Goal: Task Accomplishment & Management: Manage account settings

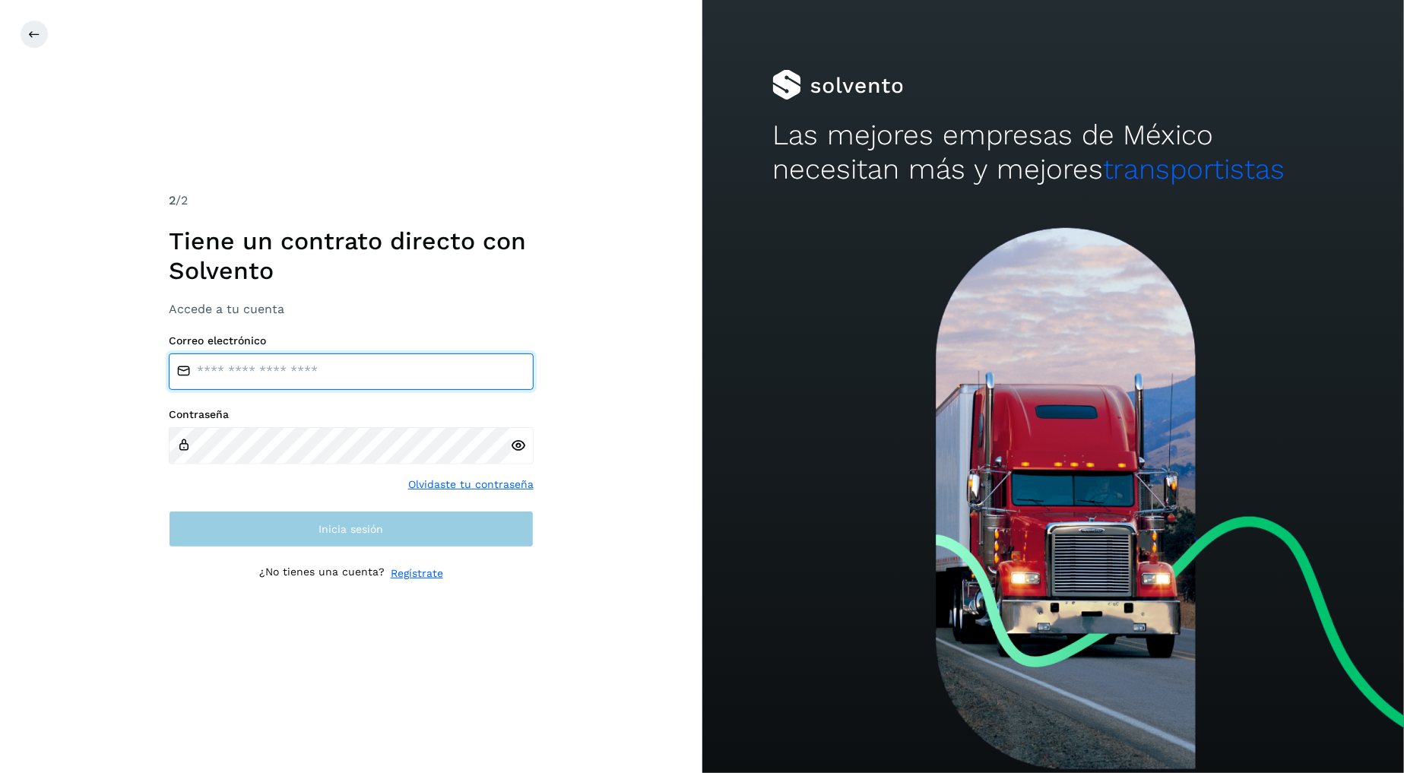
type input "**********"
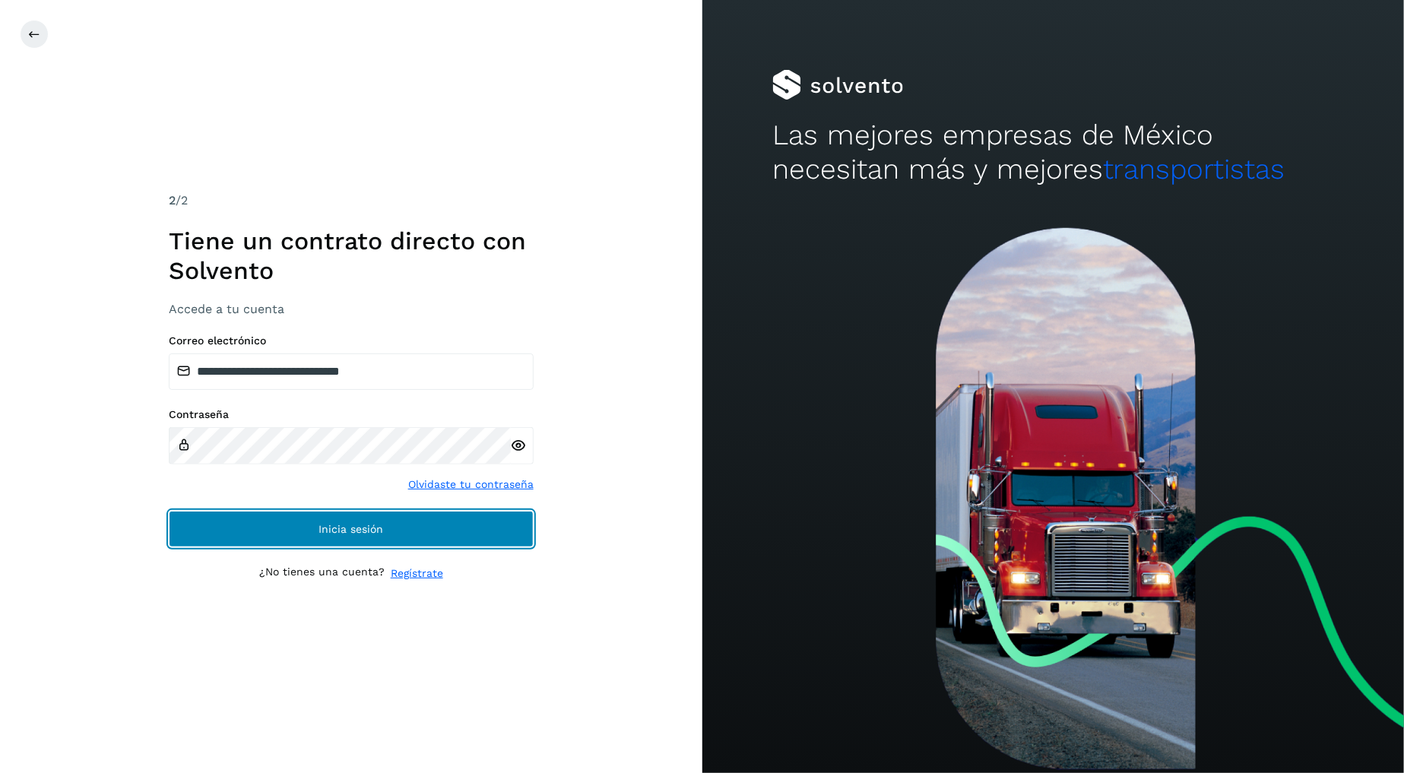
click at [389, 542] on button "Inicia sesión" at bounding box center [351, 529] width 365 height 36
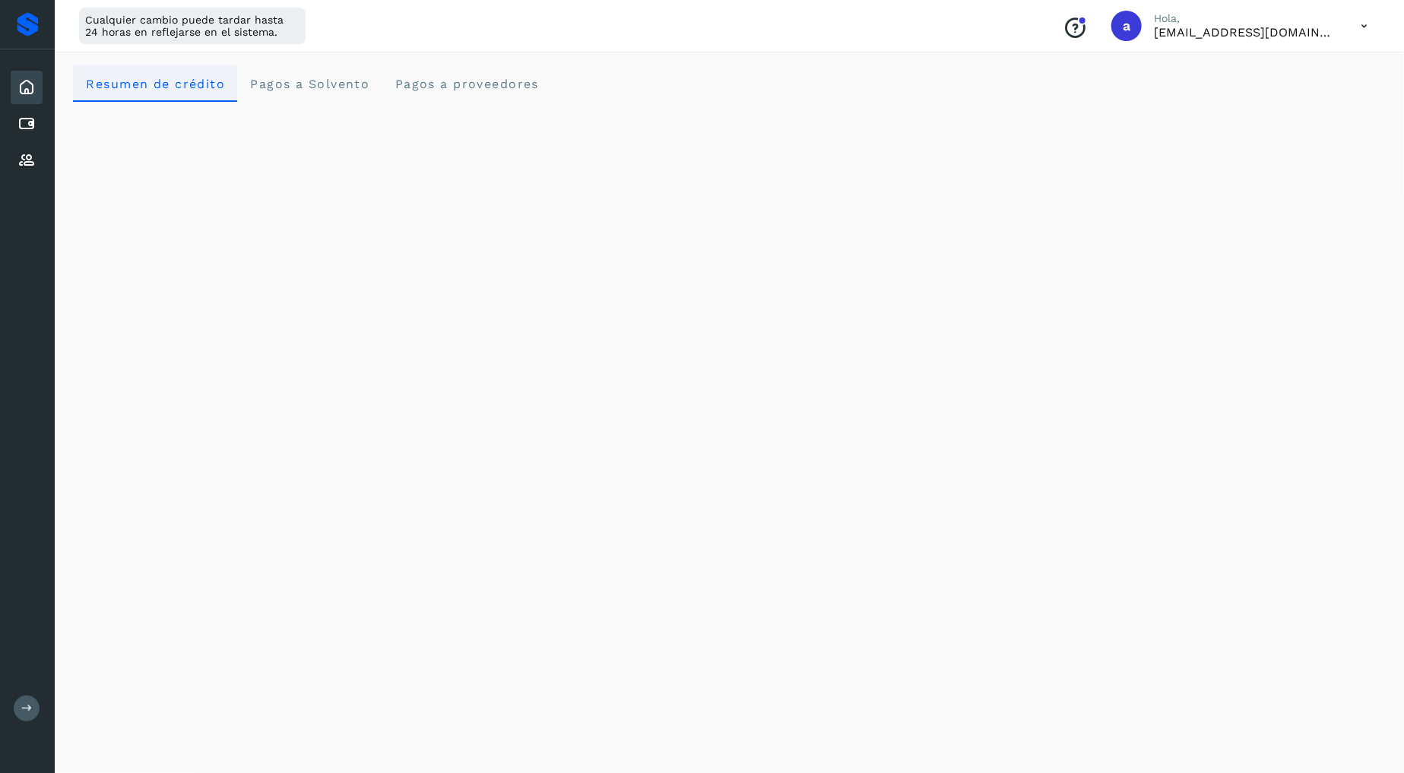
click at [191, 82] on span "Resumen de crédito" at bounding box center [155, 84] width 140 height 14
click at [32, 122] on icon at bounding box center [26, 124] width 18 height 18
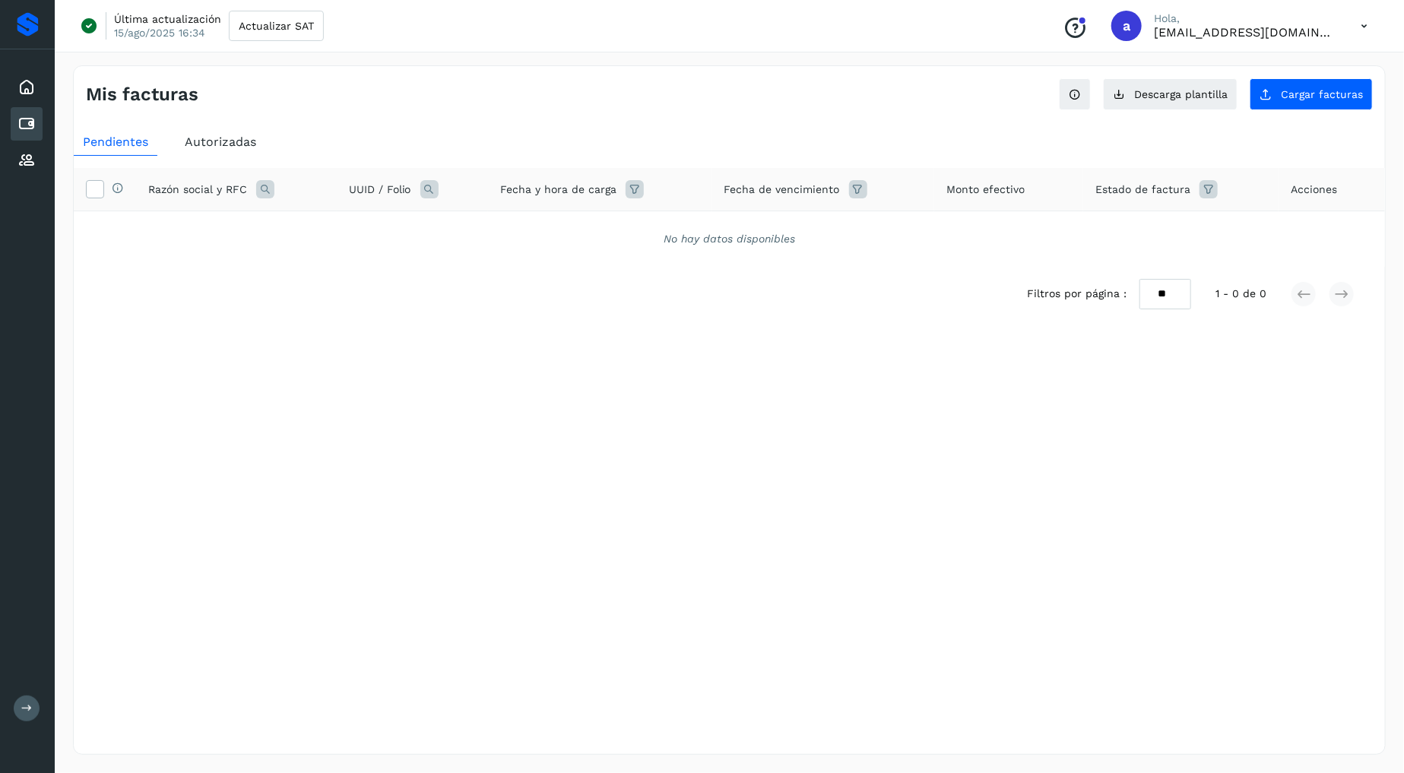
click at [230, 135] on span "Autorizadas" at bounding box center [220, 142] width 71 height 14
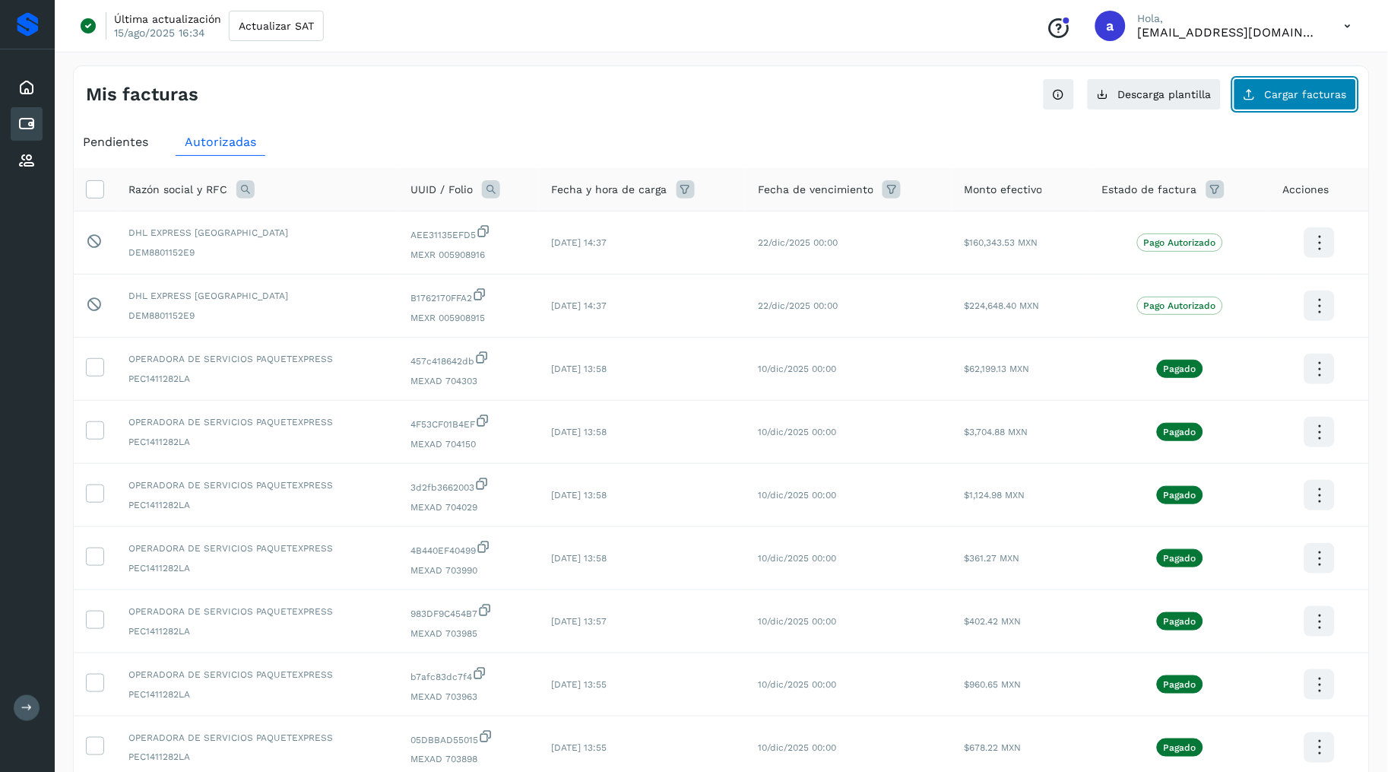
click at [1302, 92] on span "Cargar facturas" at bounding box center [1306, 94] width 82 height 11
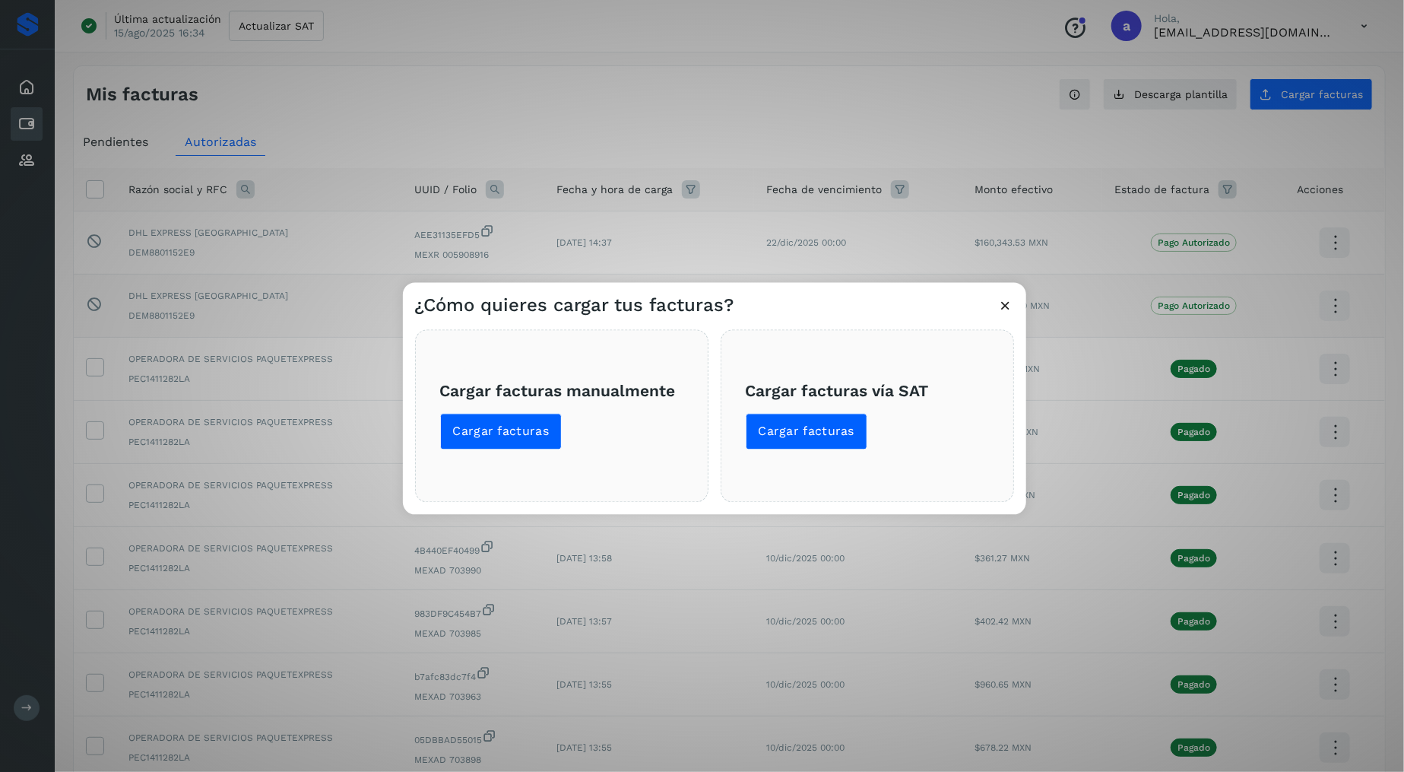
click at [1008, 313] on button at bounding box center [1006, 307] width 16 height 19
